Goal: Task Accomplishment & Management: Complete application form

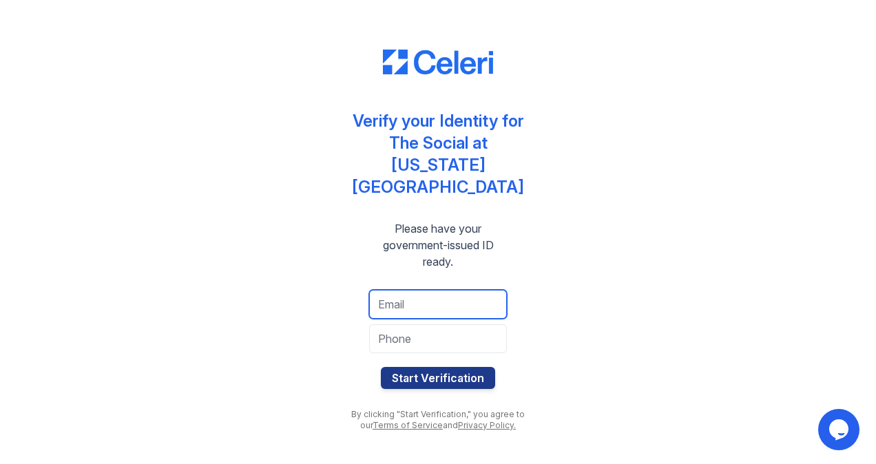
click at [412, 297] on input "email" at bounding box center [438, 304] width 138 height 29
type input "[PERSON_NAME][EMAIL_ADDRESS][DOMAIN_NAME]"
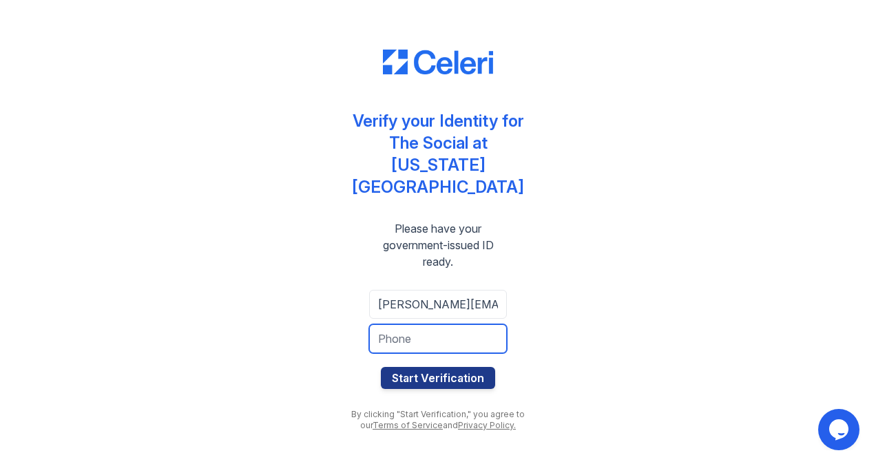
type input "3319011311"
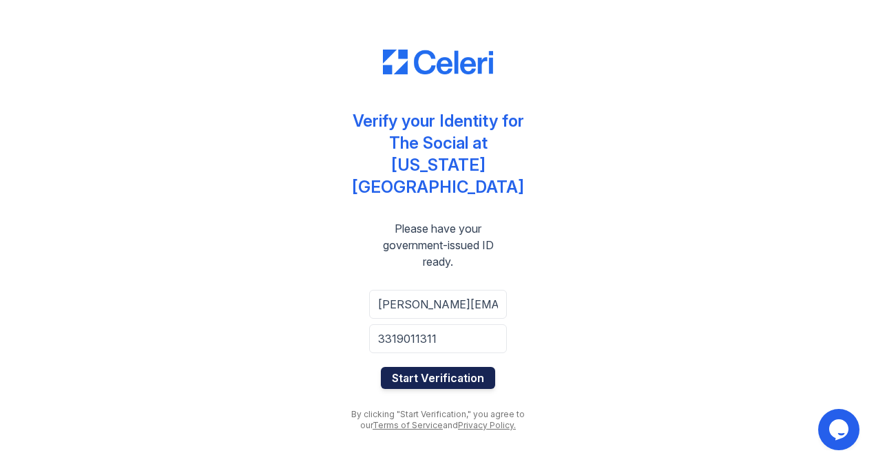
click at [471, 369] on button "Start Verification" at bounding box center [438, 378] width 114 height 22
